Goal: Transaction & Acquisition: Purchase product/service

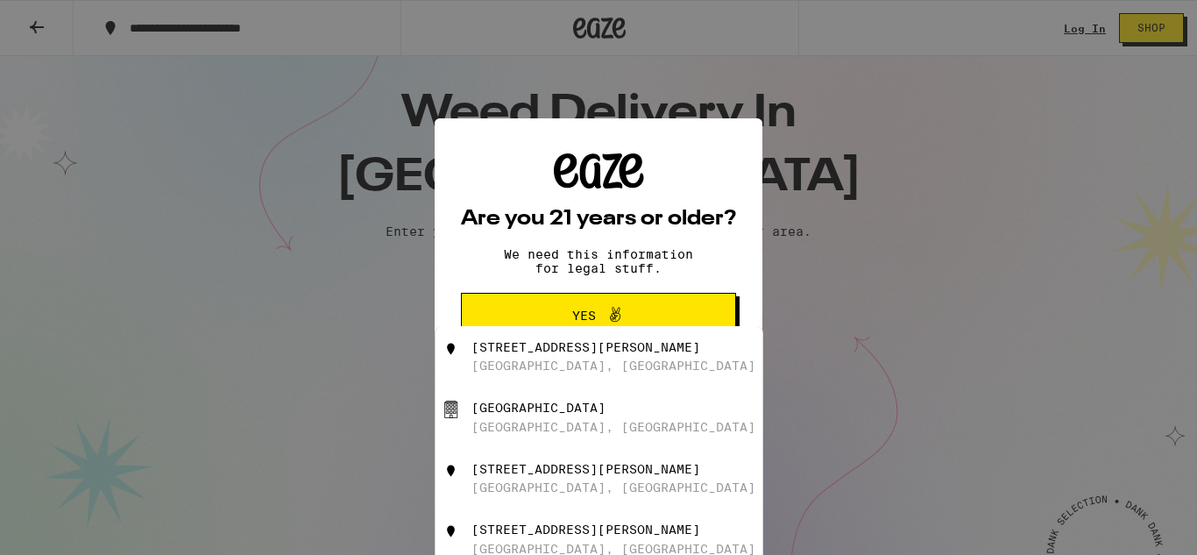
click at [594, 306] on span "Yes" at bounding box center [598, 315] width 133 height 23
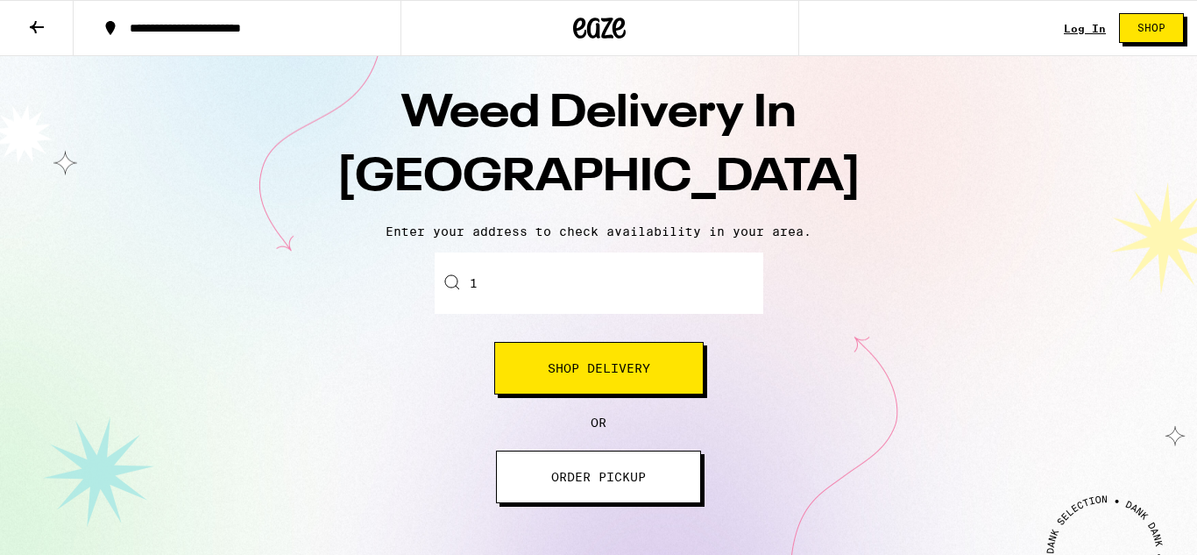
click at [584, 298] on input "1" at bounding box center [599, 282] width 329 height 61
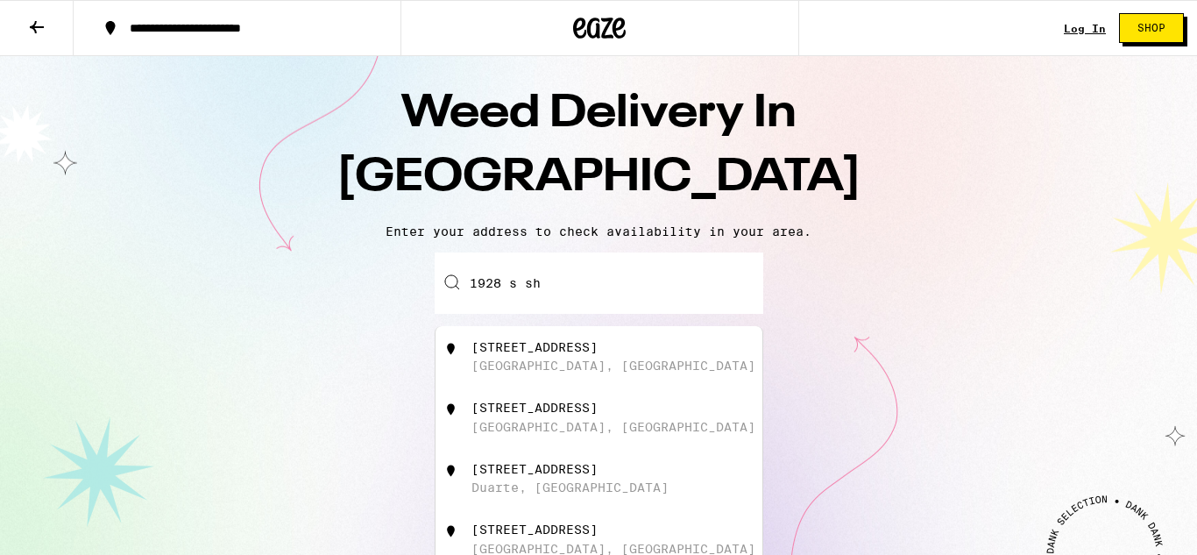
click at [553, 362] on div "[GEOGRAPHIC_DATA], [GEOGRAPHIC_DATA]" at bounding box center [613, 365] width 284 height 14
type input "[STREET_ADDRESS]"
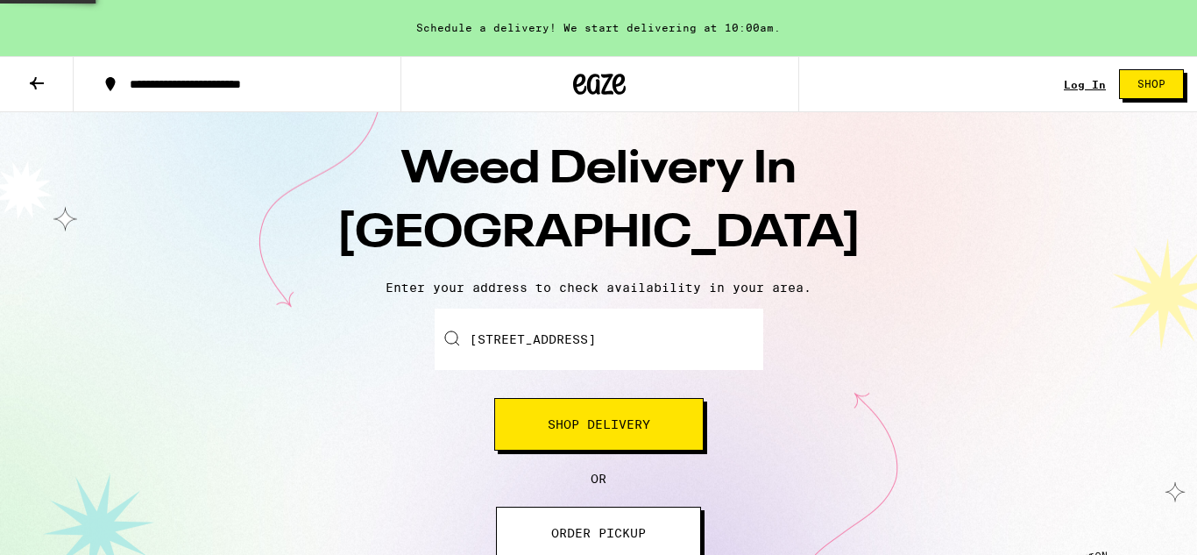
scroll to position [91, 0]
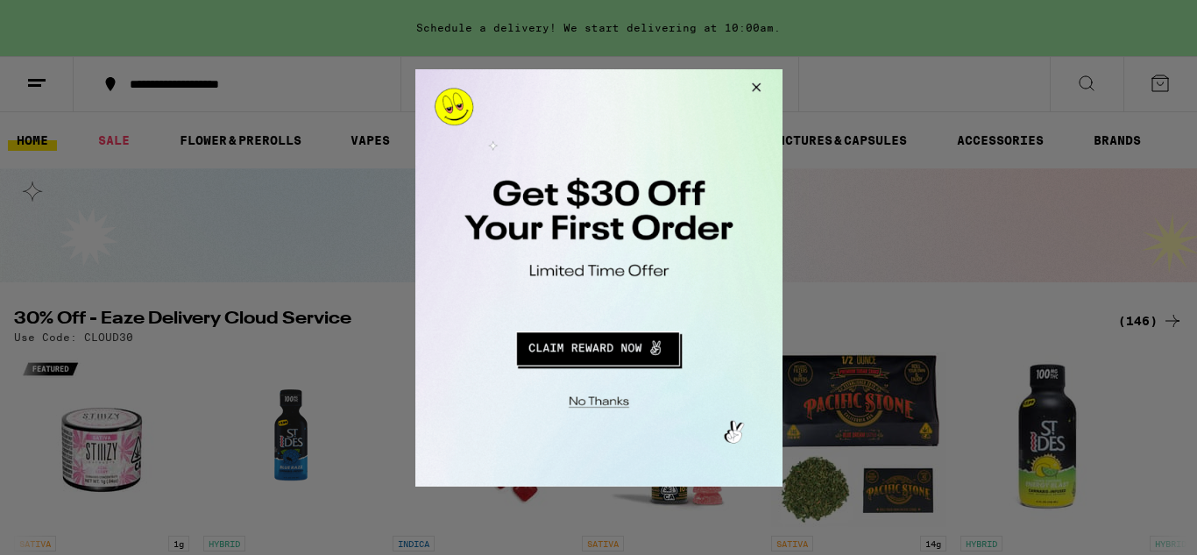
click at [760, 86] on button "Close Modal" at bounding box center [752, 89] width 47 height 42
